Goal: Task Accomplishment & Management: Manage account settings

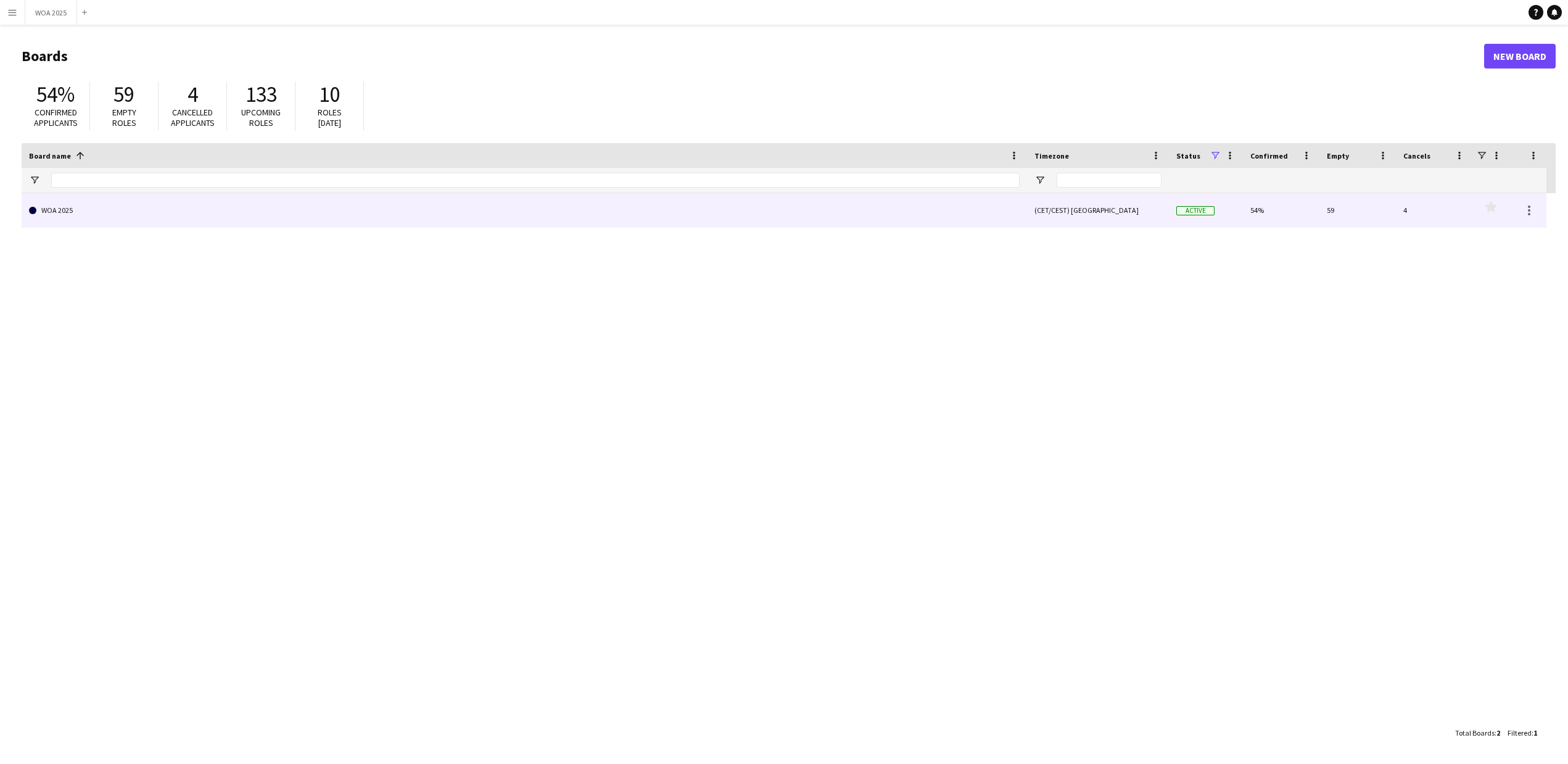
click at [58, 209] on link "WOA 2025" at bounding box center [524, 211] width 991 height 35
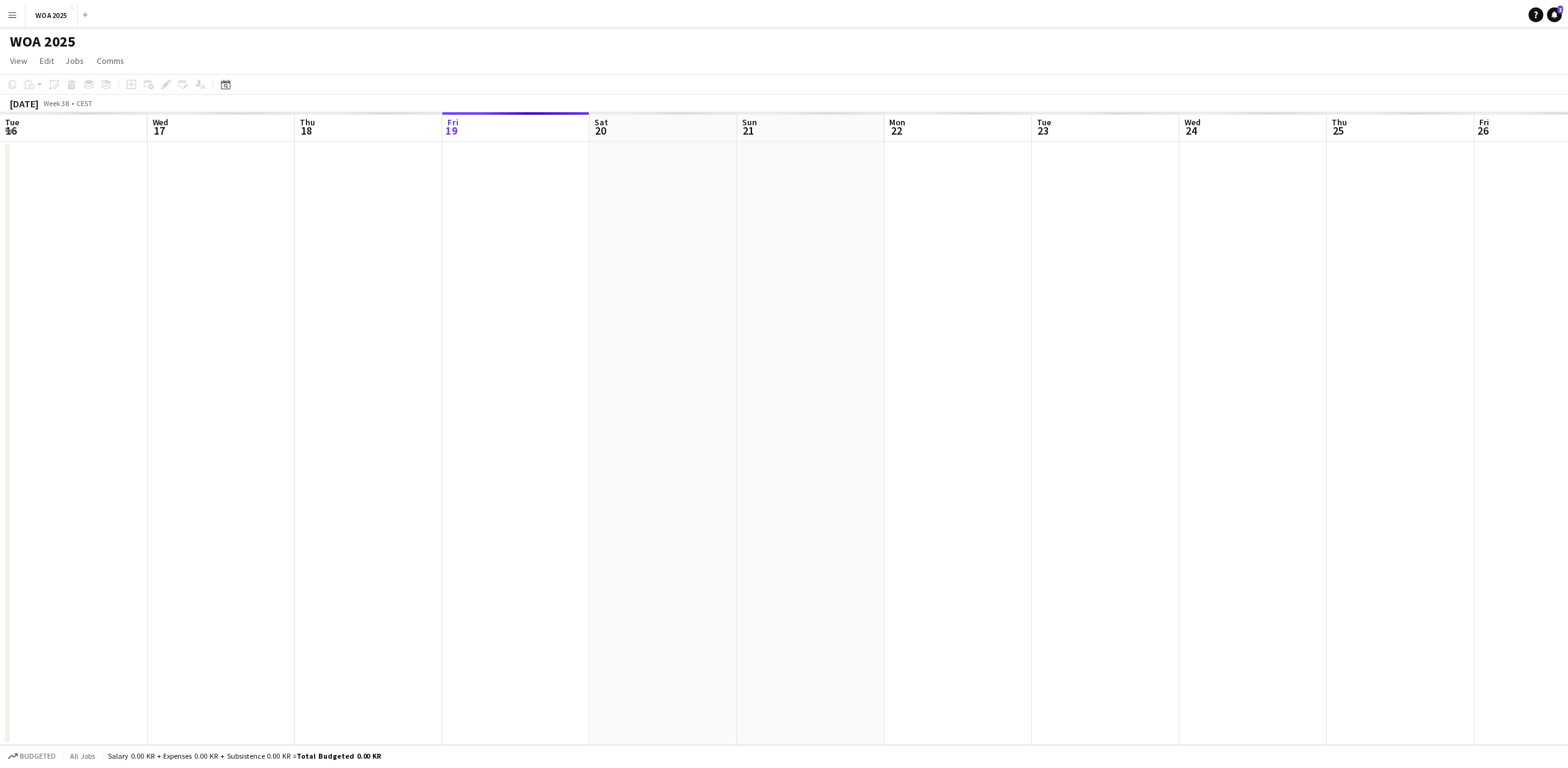
scroll to position [0, 297]
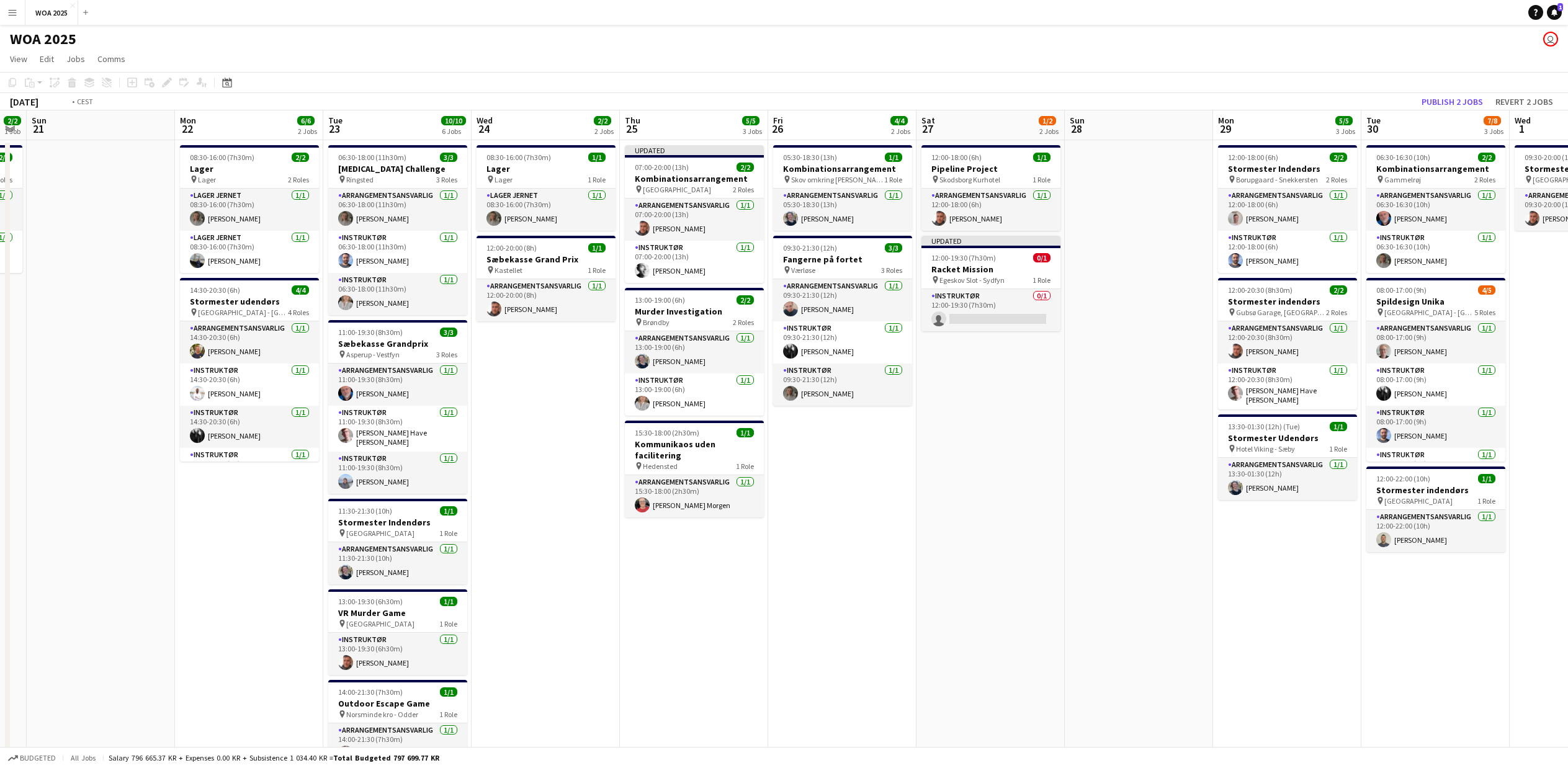
drag, startPoint x: 1110, startPoint y: 619, endPoint x: 359, endPoint y: 619, distance: 751.0
click at [359, 619] on app-calendar-viewport "Thu 18 10/10 6 Jobs Fri 19 10/10 5 Jobs Sat 20 2/2 1 Job Sun 21 Mon 22 6/6 2 Jo…" at bounding box center [784, 502] width 1568 height 784
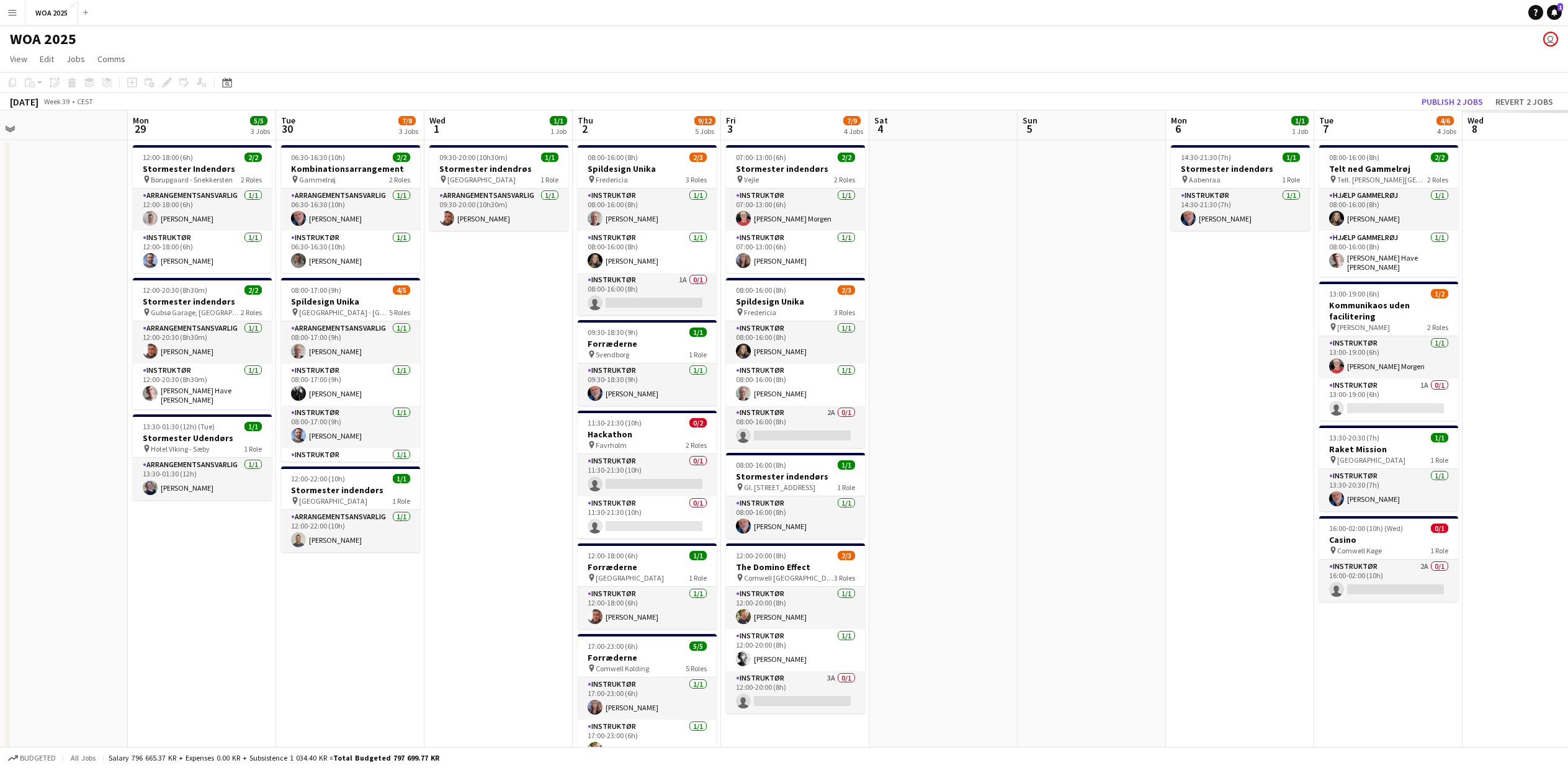
drag, startPoint x: 784, startPoint y: 624, endPoint x: 382, endPoint y: 624, distance: 402.0
click at [382, 624] on app-calendar-viewport "Fri 26 4/4 2 Jobs Sat 27 1/2 2 Jobs Sun 28 Mon 29 5/5 3 Jobs Tue 30 7/8 3 Jobs …" at bounding box center [784, 502] width 1568 height 784
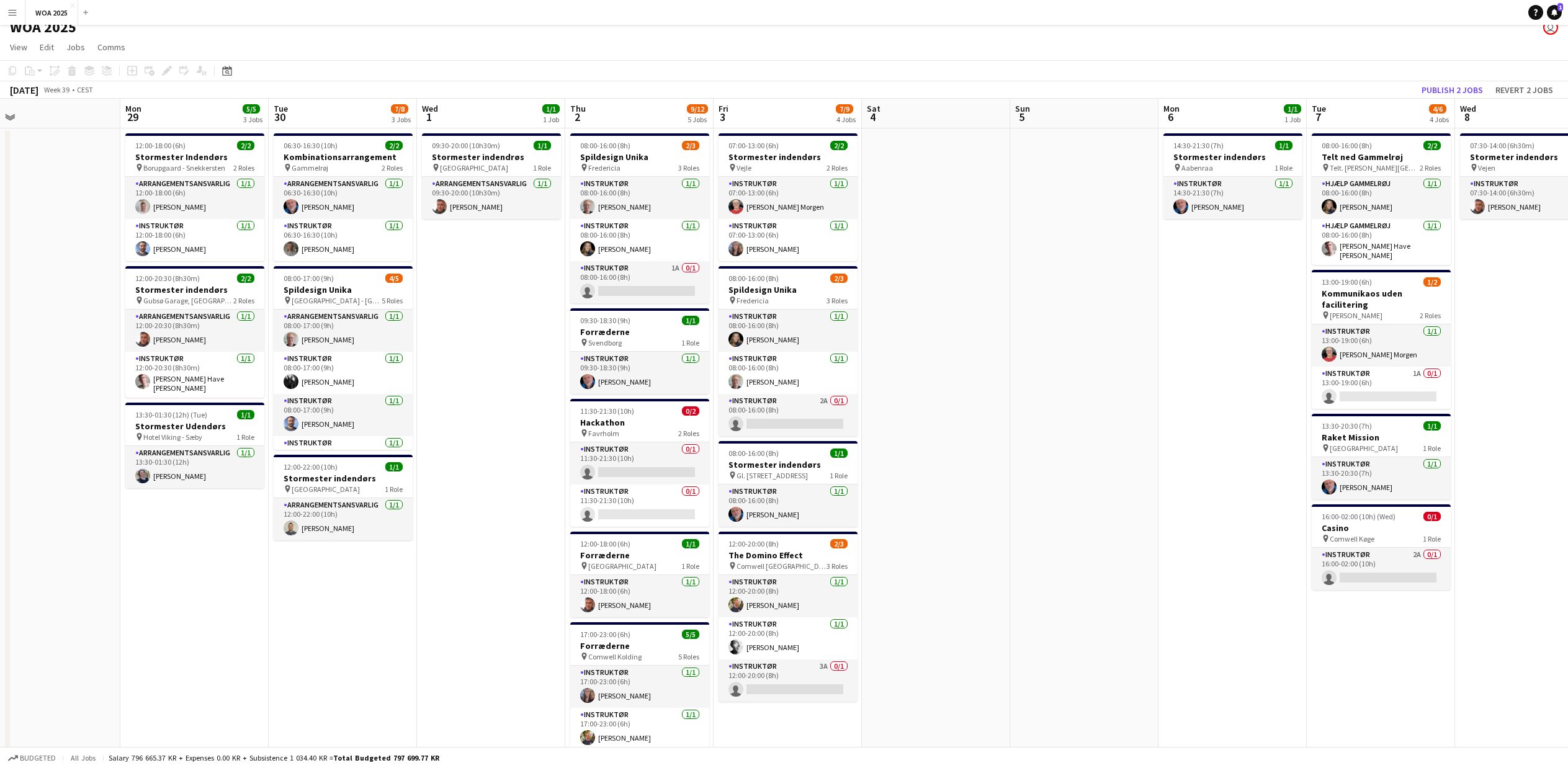
scroll to position [0, 0]
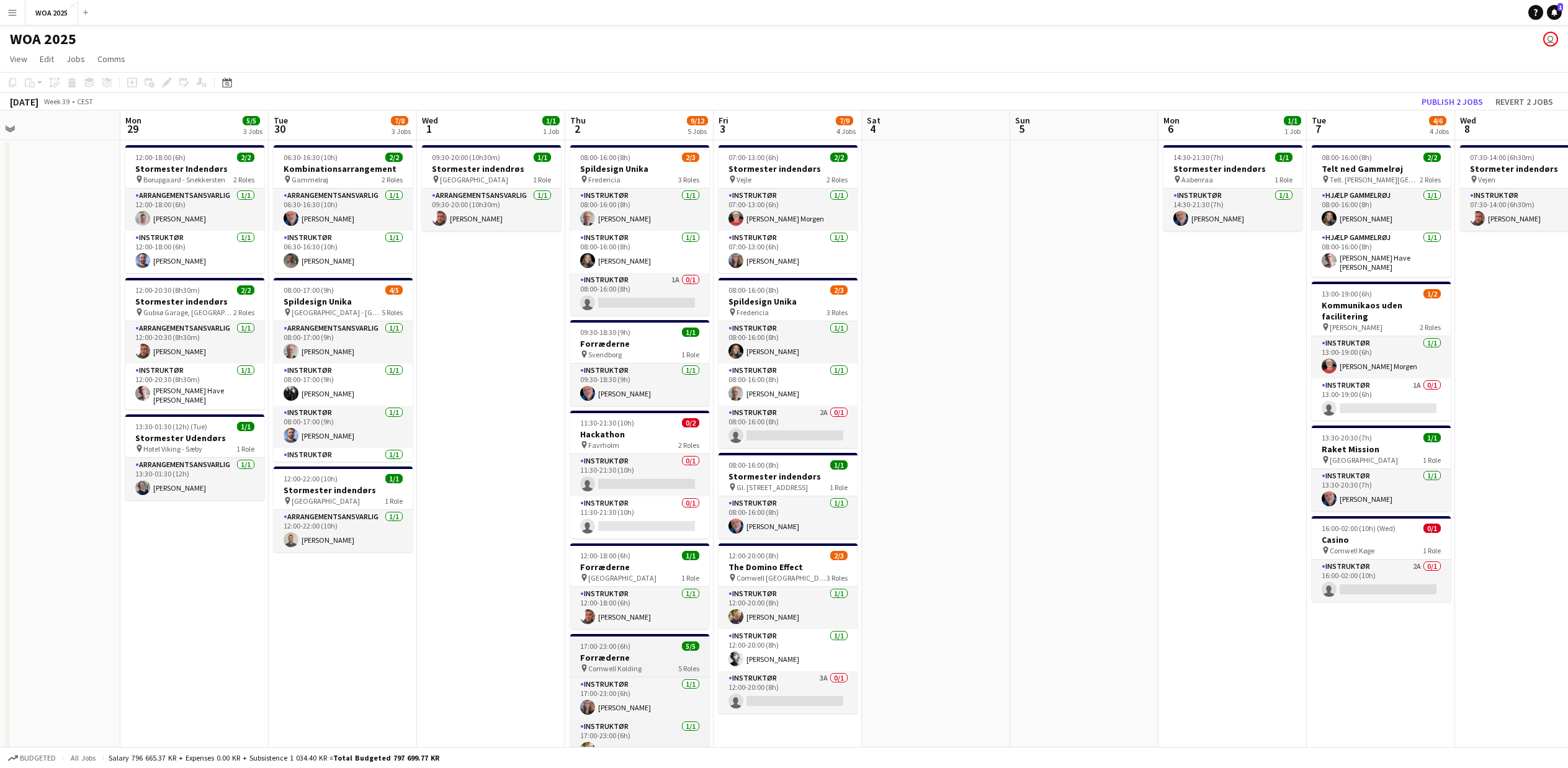
click at [590, 650] on span "17:00-23:00 (6h)" at bounding box center [605, 646] width 50 height 9
click at [169, 83] on icon at bounding box center [166, 83] width 7 height 7
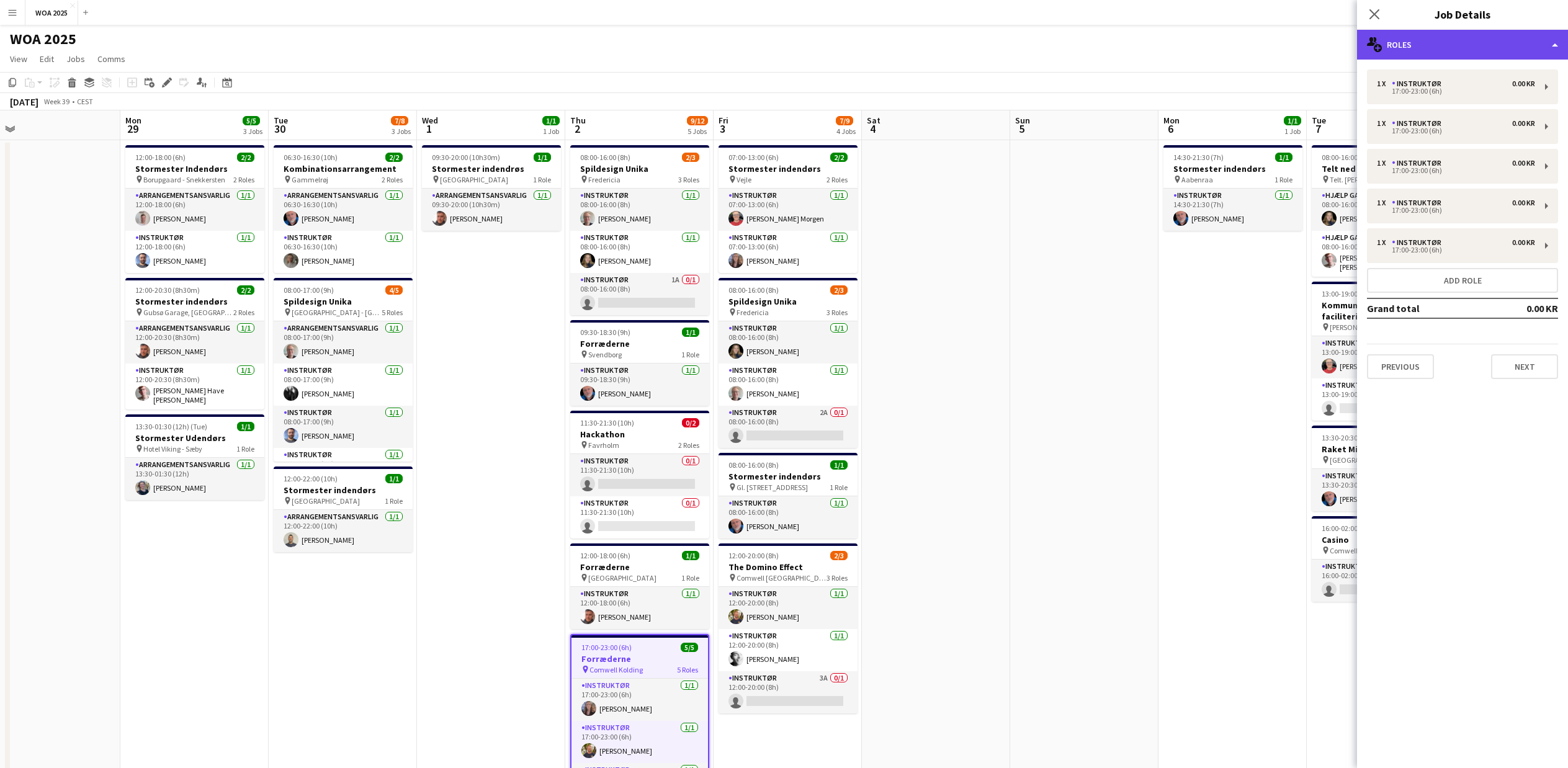
click at [1494, 51] on div "multiple-users-add Roles" at bounding box center [1462, 44] width 211 height 30
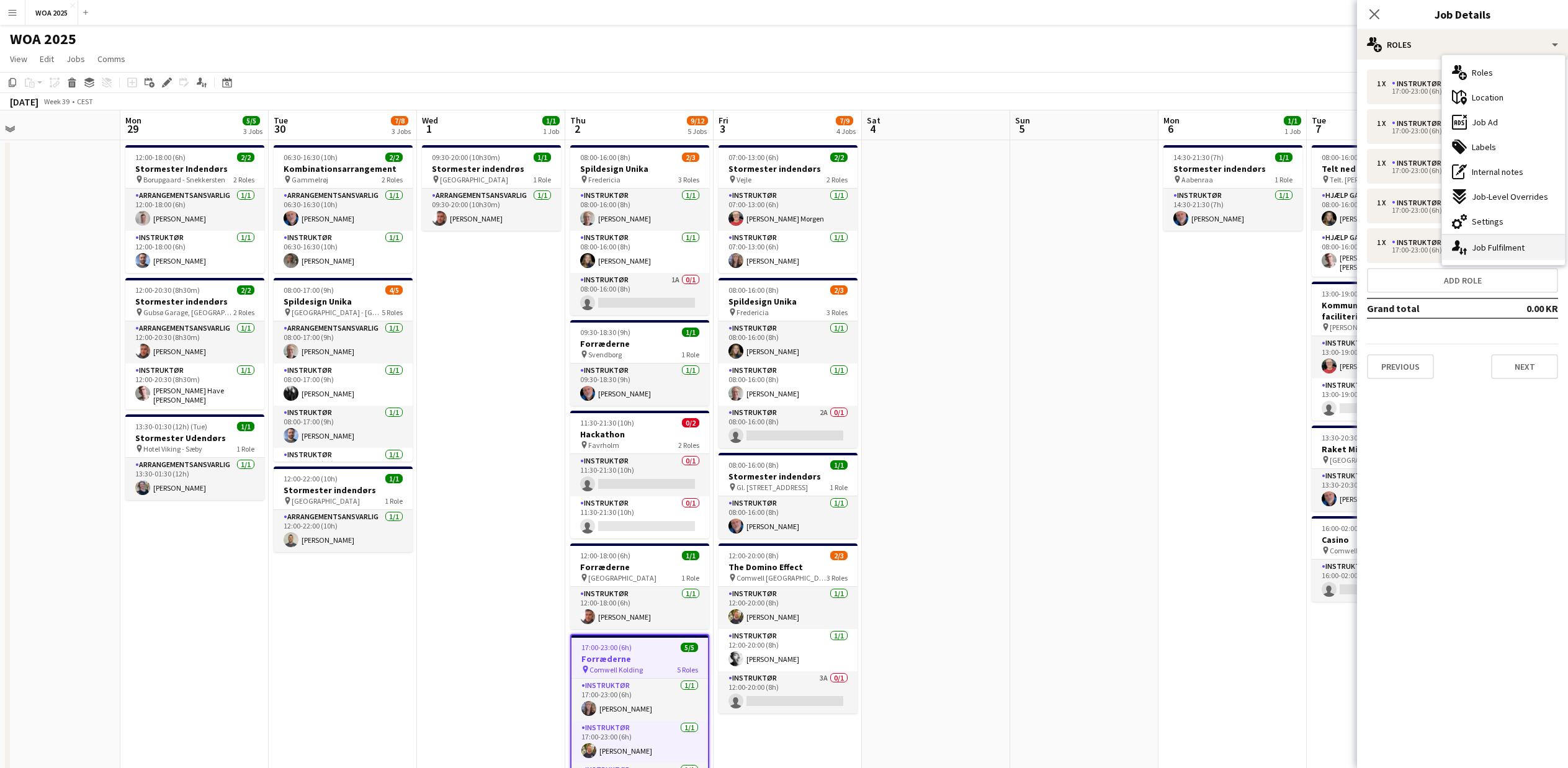
click at [1466, 253] on icon "single-neutral-actions-up-down" at bounding box center [1459, 247] width 15 height 15
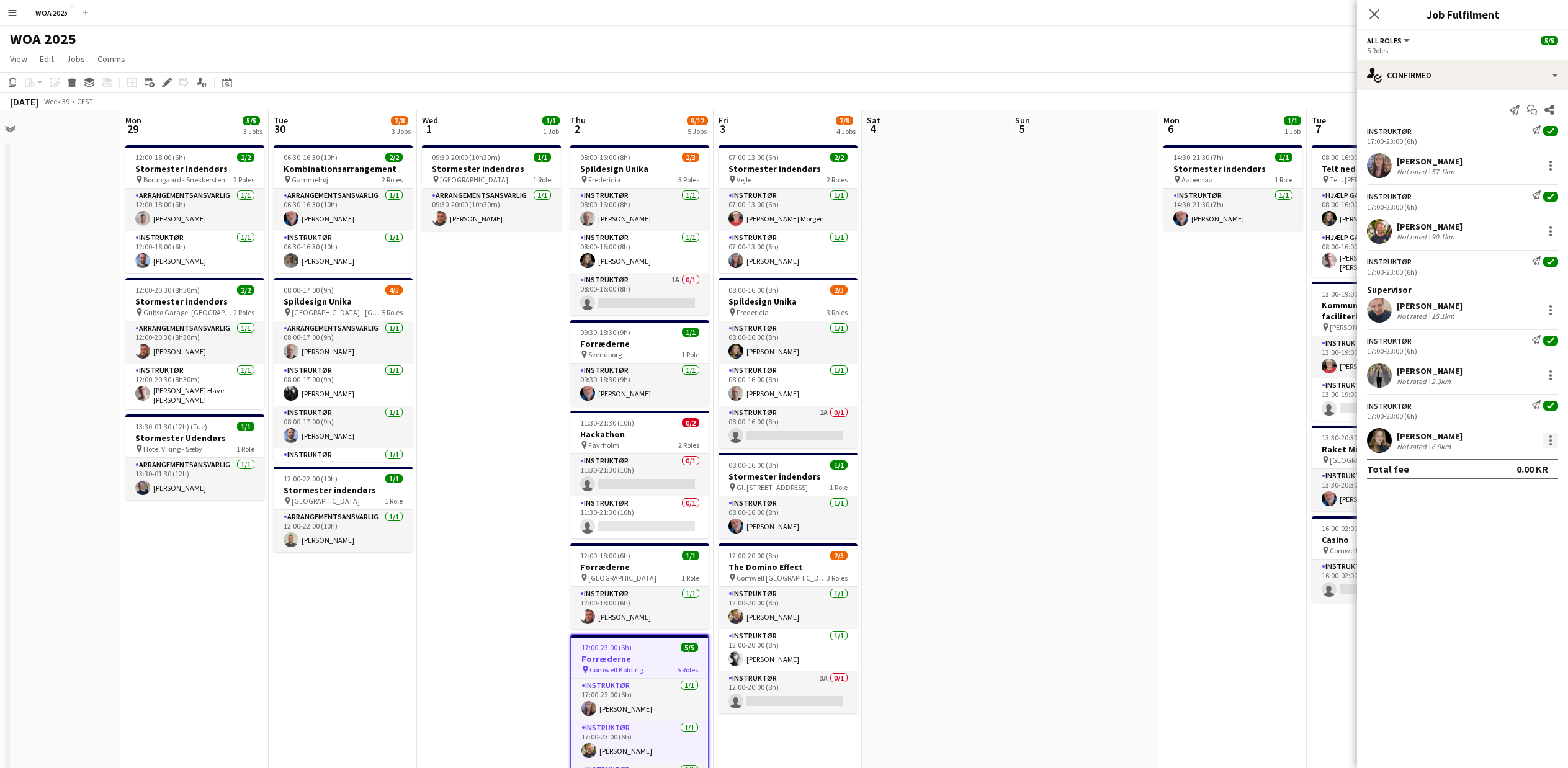
click at [1553, 439] on div at bounding box center [1550, 439] width 15 height 15
click at [1415, 72] on div at bounding box center [784, 384] width 1568 height 768
click at [1415, 72] on div "single-neutral-actions-check-2 Confirmed" at bounding box center [1462, 75] width 211 height 30
click at [1469, 120] on div "pen-write Job Details" at bounding box center [1504, 129] width 123 height 25
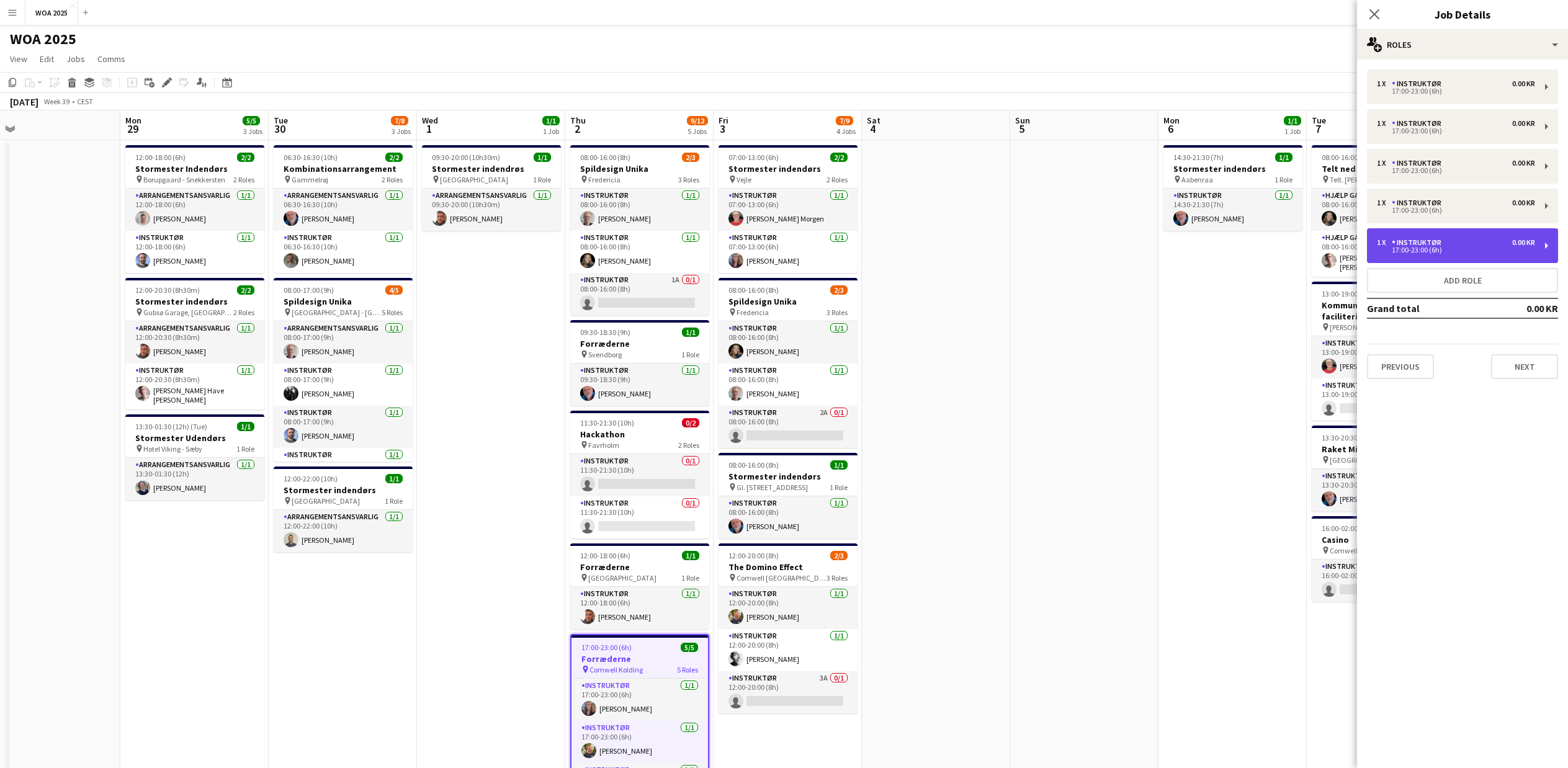
click at [1406, 249] on div "17:00-23:00 (6h)" at bounding box center [1455, 249] width 158 height 6
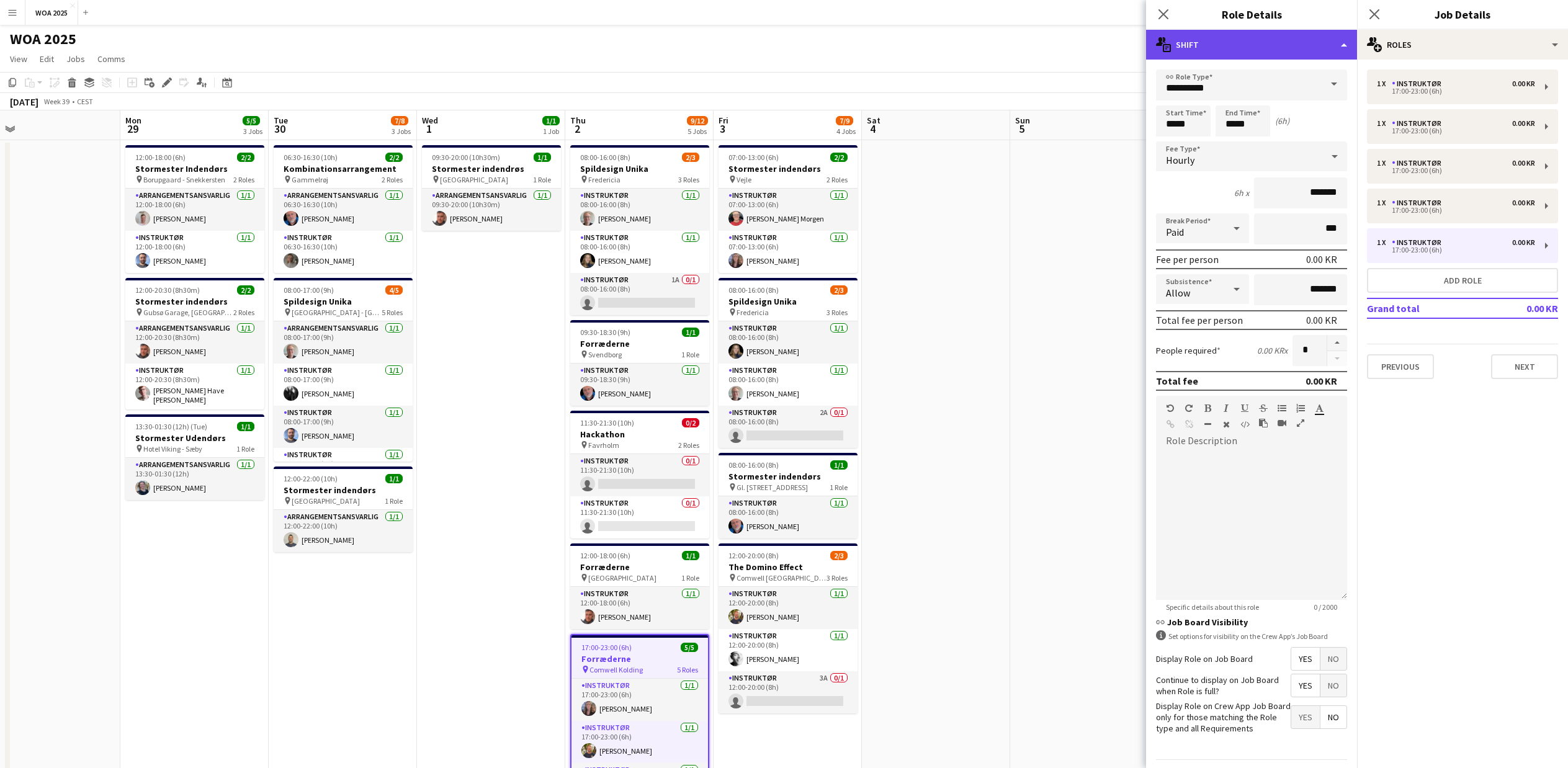
click at [1275, 48] on div "multiple-actions-text Shift" at bounding box center [1251, 44] width 211 height 30
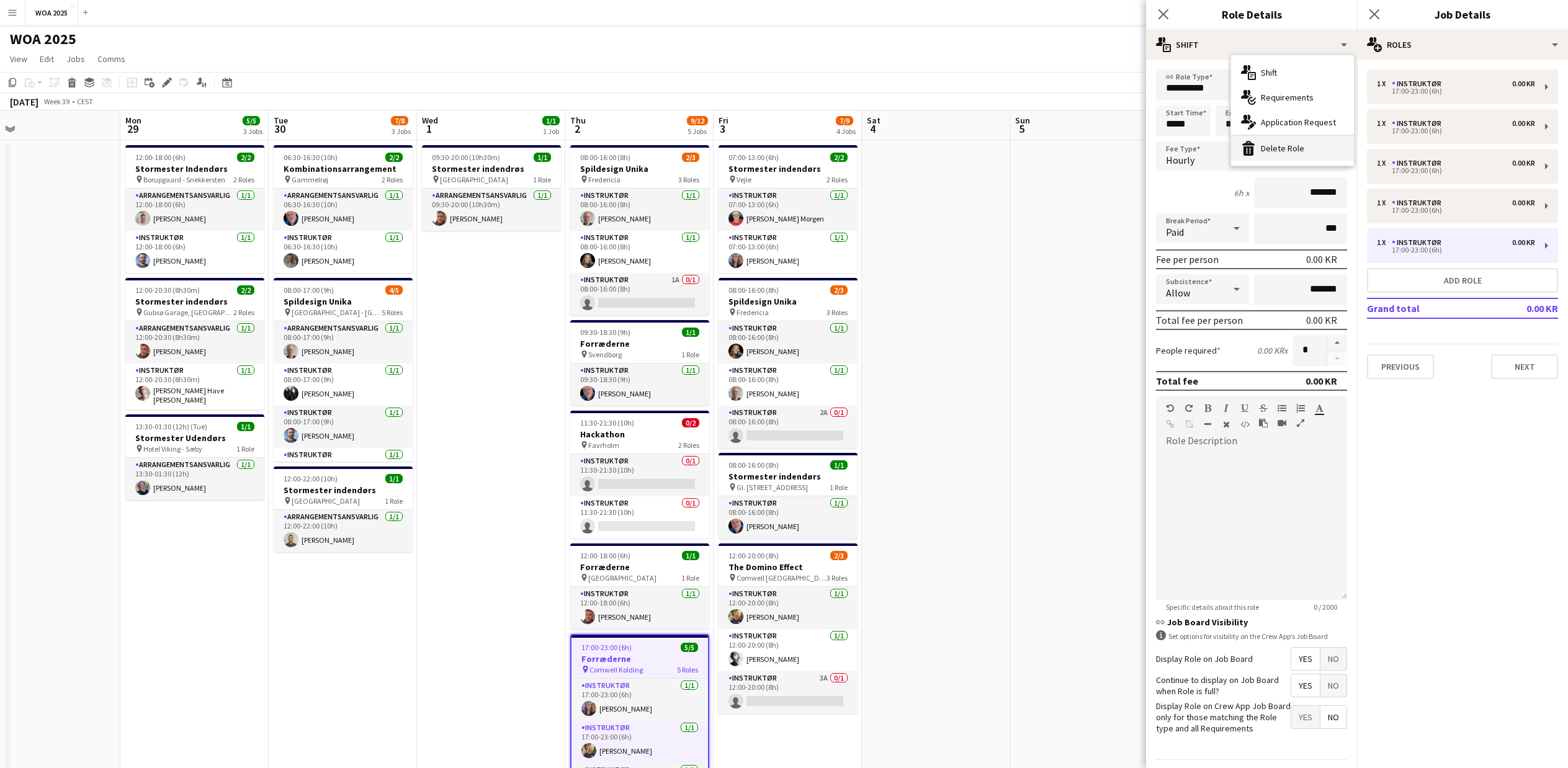
click at [1275, 143] on div "bin-2 Delete Role" at bounding box center [1292, 148] width 123 height 25
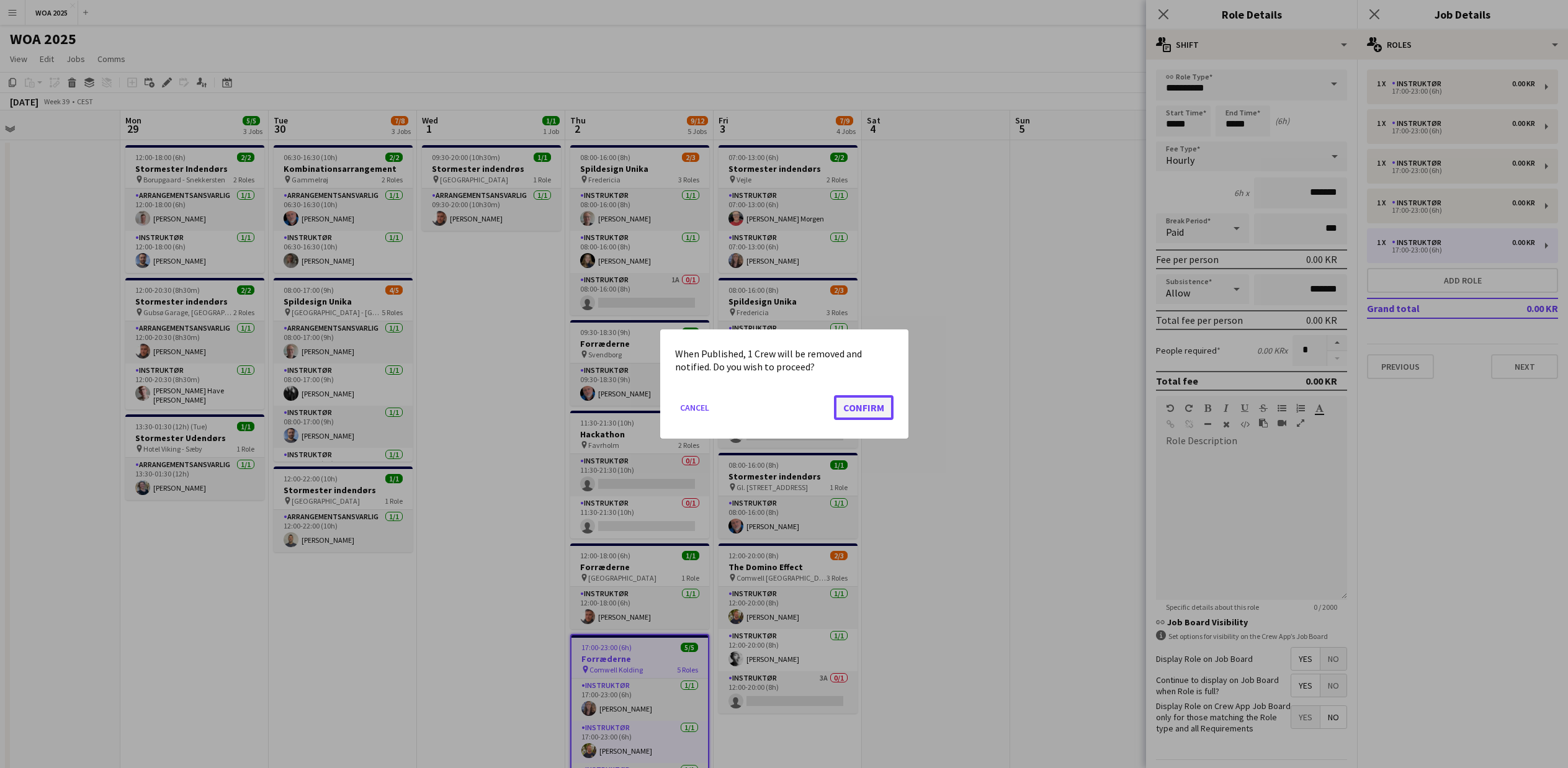
click at [871, 404] on button "Confirm" at bounding box center [864, 407] width 60 height 25
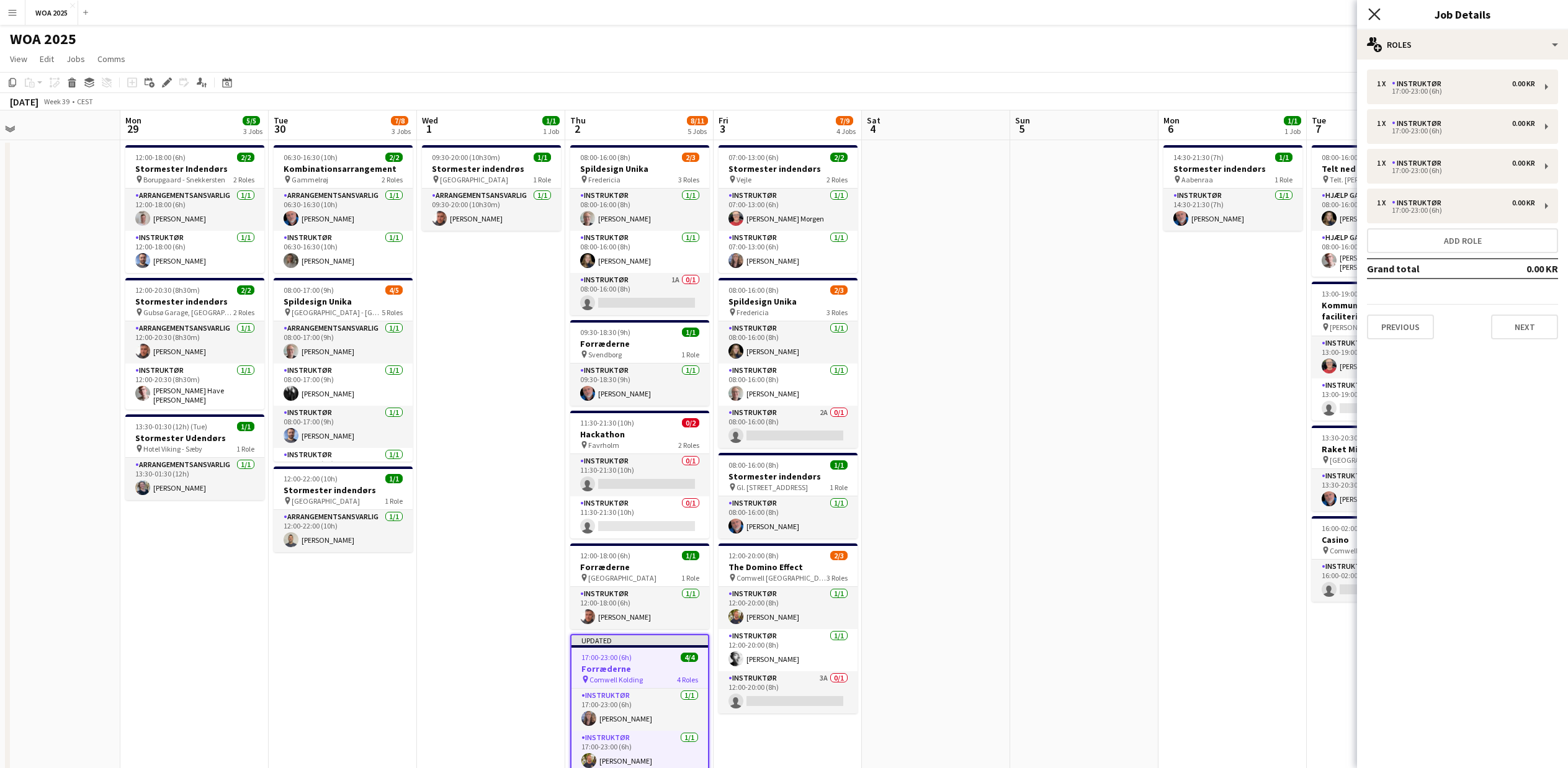
click at [1370, 20] on icon at bounding box center [1374, 14] width 12 height 12
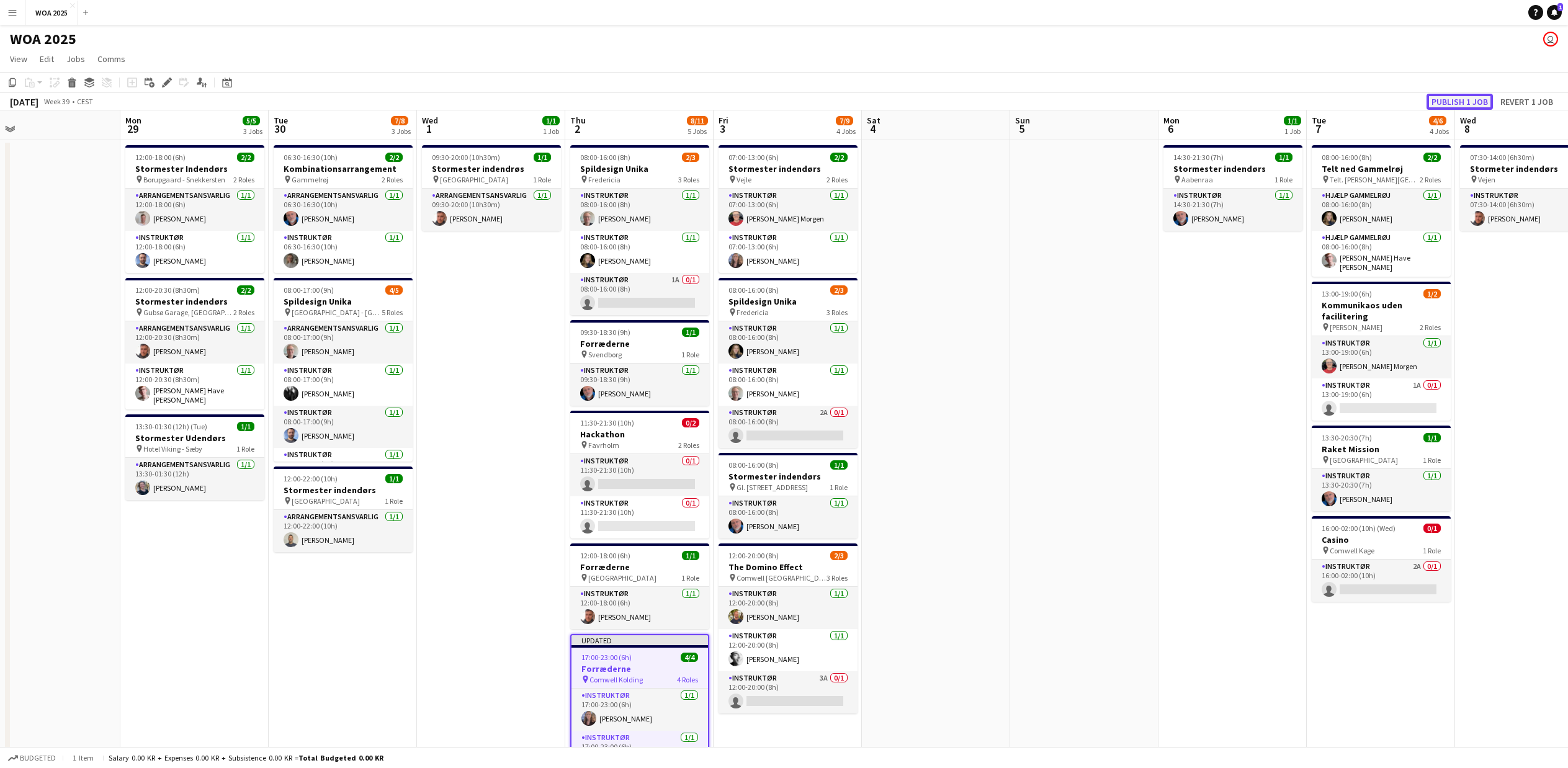
click at [1463, 102] on button "Publish 1 job" at bounding box center [1460, 102] width 67 height 16
